Goal: Task Accomplishment & Management: Manage account settings

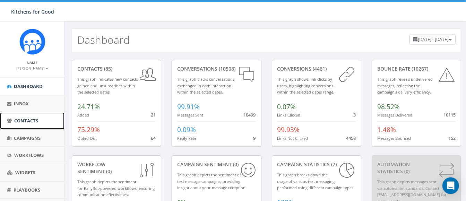
click at [26, 119] on span "Contacts" at bounding box center [26, 120] width 24 height 6
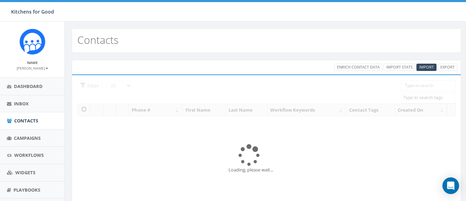
select select
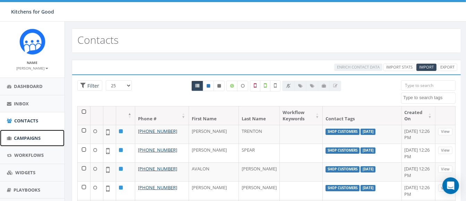
click at [31, 137] on span "Campaigns" at bounding box center [27, 138] width 27 height 6
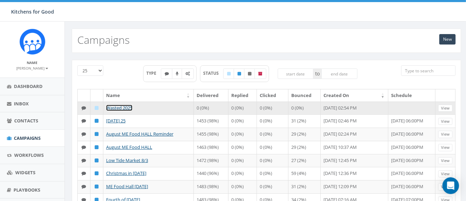
click at [115, 106] on link "Wasted 2025" at bounding box center [119, 107] width 26 height 6
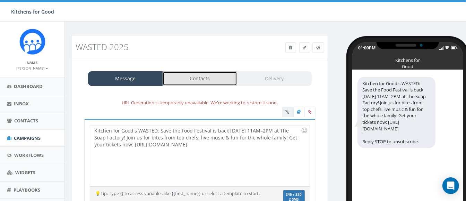
click at [202, 80] on link "Contacts" at bounding box center [200, 78] width 75 height 15
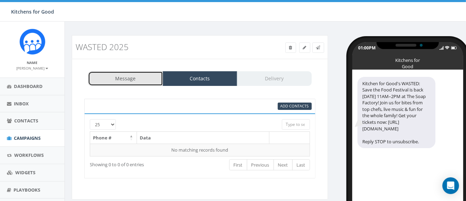
click at [151, 78] on link "Message" at bounding box center [125, 78] width 75 height 15
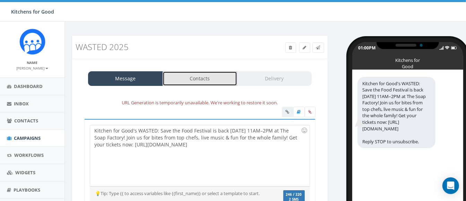
click at [200, 76] on link "Contacts" at bounding box center [200, 78] width 75 height 15
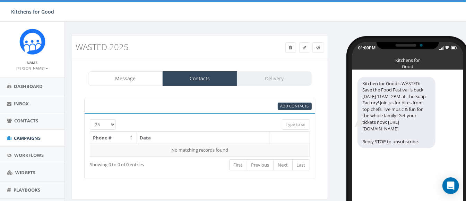
click at [286, 100] on div "Add Contacts" at bounding box center [199, 106] width 231 height 15
click at [287, 104] on span "Add Contacts" at bounding box center [295, 105] width 28 height 5
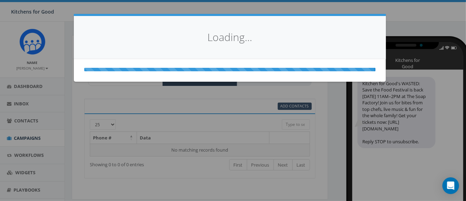
select select
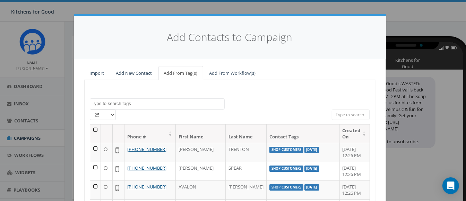
click at [136, 101] on textarea "Search" at bounding box center [158, 103] width 133 height 6
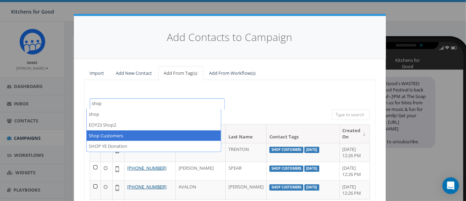
type textarea "shop"
select select "Shop Customers"
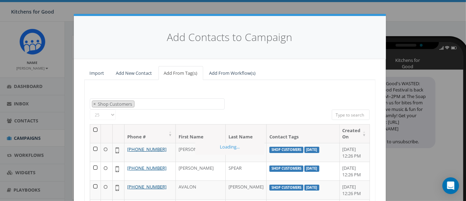
scroll to position [423, 0]
click at [92, 130] on th at bounding box center [95, 133] width 11 height 18
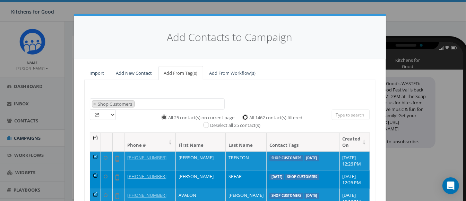
click at [245, 115] on input "All 1462 contact(s) filtered" at bounding box center [247, 116] width 5 height 5
radio input "true"
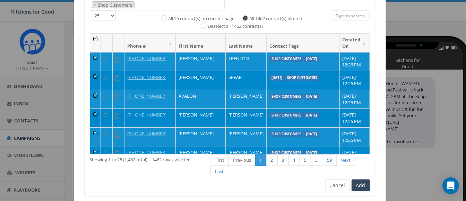
scroll to position [119, 0]
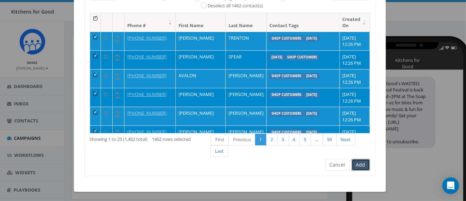
click at [359, 163] on button "Add" at bounding box center [361, 165] width 18 height 12
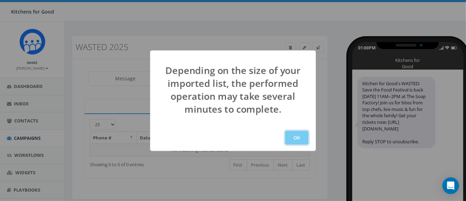
click at [298, 133] on button "OK" at bounding box center [297, 137] width 24 height 14
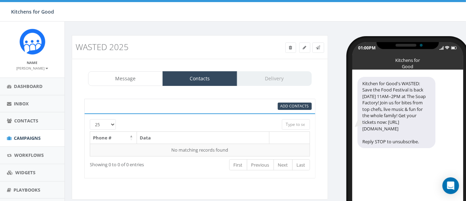
scroll to position [50, 0]
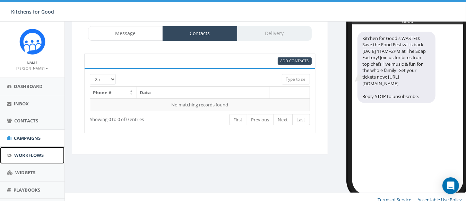
click at [27, 154] on span "Workflows" at bounding box center [29, 155] width 30 height 6
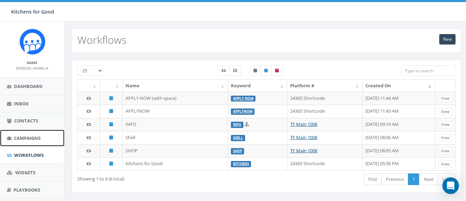
click at [26, 137] on span "Campaigns" at bounding box center [27, 138] width 27 height 6
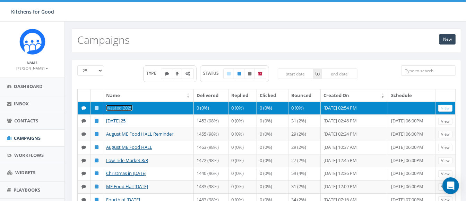
click at [125, 107] on link "Wasted 2025" at bounding box center [119, 107] width 26 height 6
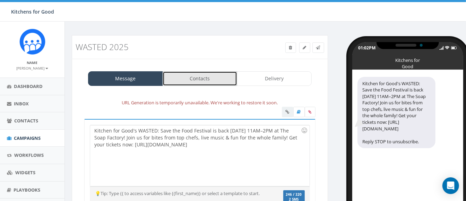
click at [188, 80] on link "Contacts" at bounding box center [200, 78] width 75 height 15
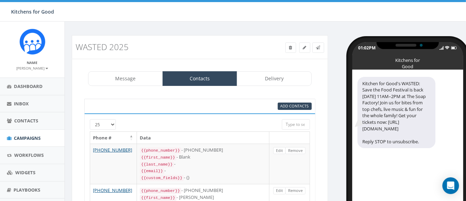
click at [296, 123] on input "search" at bounding box center [296, 124] width 28 height 10
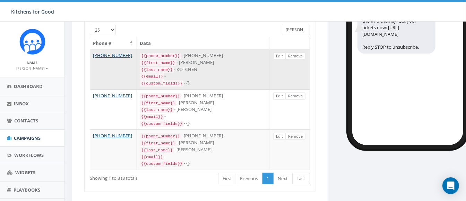
scroll to position [94, 0]
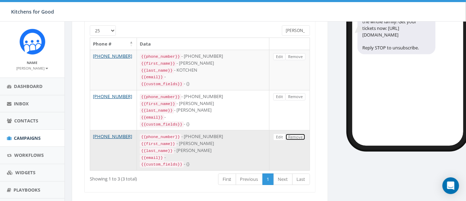
click at [297, 133] on link "Remove" at bounding box center [296, 136] width 20 height 7
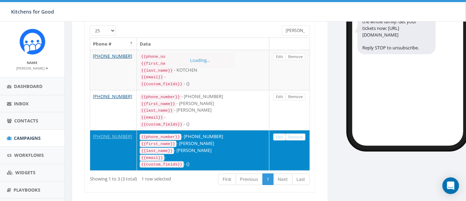
scroll to position [77, 0]
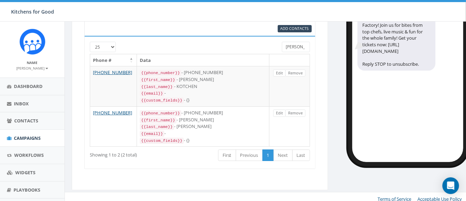
drag, startPoint x: 300, startPoint y: 45, endPoint x: 266, endPoint y: 42, distance: 33.8
click at [266, 42] on div "25 50 100 emma" at bounding box center [200, 48] width 231 height 12
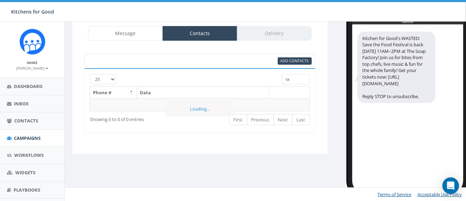
type input "t"
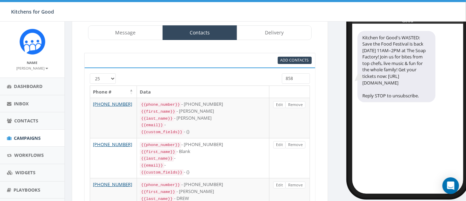
scroll to position [0, 0]
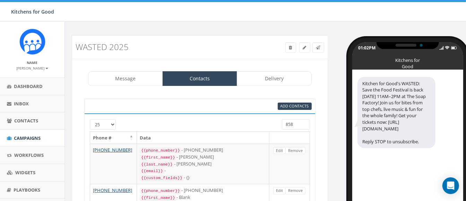
drag, startPoint x: 298, startPoint y: 119, endPoint x: 261, endPoint y: 120, distance: 36.8
click at [261, 120] on div "25 50 100 858" at bounding box center [200, 125] width 231 height 12
type input "5369"
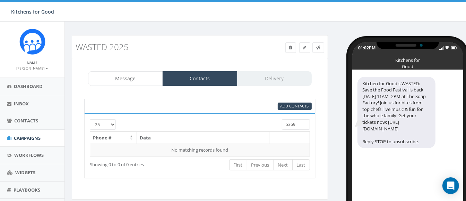
drag, startPoint x: 304, startPoint y: 126, endPoint x: 234, endPoint y: 118, distance: 69.8
click at [234, 119] on div "25 50 100 5369" at bounding box center [200, 125] width 231 height 12
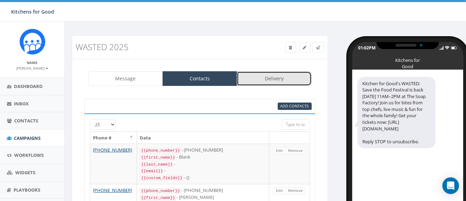
click at [259, 85] on link "Delivery" at bounding box center [274, 78] width 75 height 15
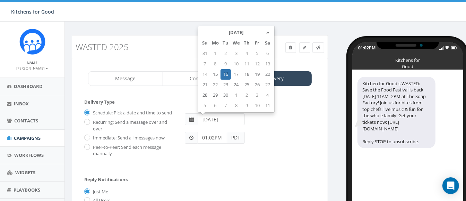
click at [223, 124] on input "2025-09-16" at bounding box center [221, 119] width 47 height 12
click at [215, 77] on td "15" at bounding box center [215, 74] width 10 height 10
type input "2025-09-15"
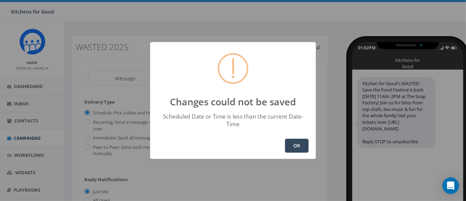
click at [293, 141] on button "OK" at bounding box center [297, 145] width 24 height 14
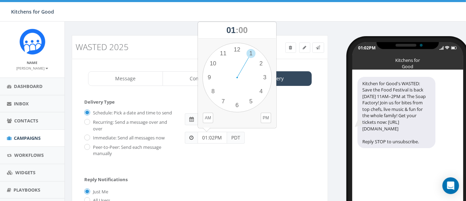
click at [214, 140] on input "01:02PM" at bounding box center [213, 138] width 30 height 12
click at [236, 107] on div "1 2 3 4 5 6 7 8 9 10 11 12 00 05 10 15 20 25 30 35 40 45 50 55" at bounding box center [237, 77] width 69 height 69
click at [237, 47] on div "1 2 3 4 5 6 7 8 9 10 11 12 00 05 10 15 20 25 30 35 40 45 50 55" at bounding box center [237, 77] width 69 height 69
type input "06:00PM"
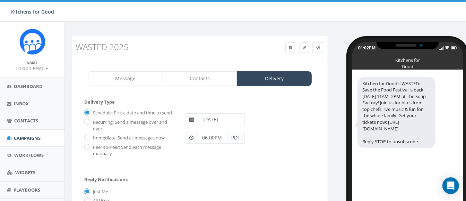
click at [278, 125] on div "06:00PM PDT" at bounding box center [250, 134] width 141 height 18
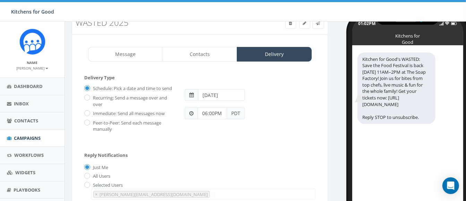
scroll to position [102, 0]
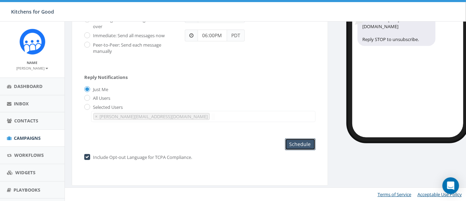
click at [297, 145] on input "Schedule" at bounding box center [300, 144] width 31 height 12
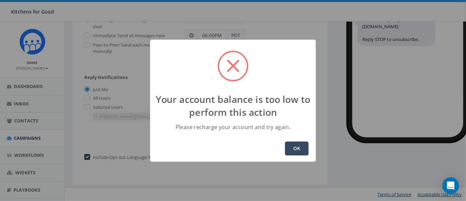
click at [296, 146] on button "OK" at bounding box center [297, 148] width 24 height 14
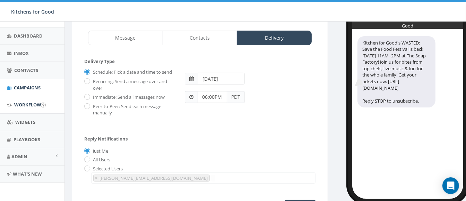
scroll to position [50, 0]
click at [23, 156] on span "Admin" at bounding box center [19, 156] width 16 height 6
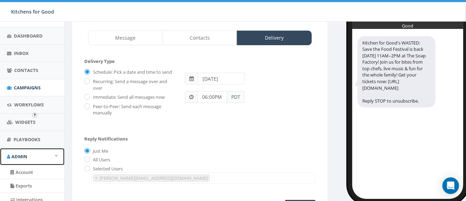
scroll to position [91, 0]
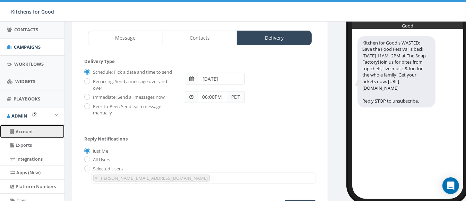
click at [22, 129] on link "Account" at bounding box center [32, 132] width 65 height 14
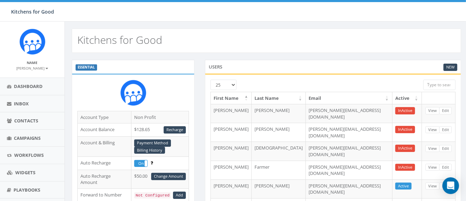
scroll to position [26, 0]
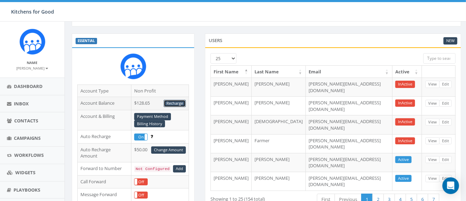
click at [181, 103] on link "Recharge" at bounding box center [175, 103] width 22 height 7
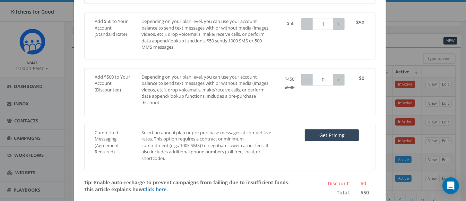
scroll to position [115, 0]
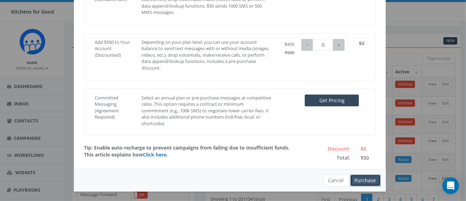
click at [359, 177] on button "Purchase" at bounding box center [366, 180] width 31 height 12
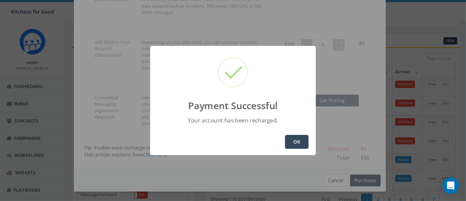
click at [292, 133] on div "OK" at bounding box center [233, 141] width 166 height 26
click at [295, 140] on button "OK" at bounding box center [297, 142] width 24 height 14
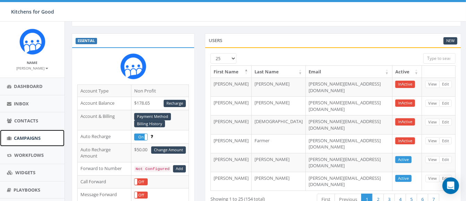
click at [25, 139] on span "Campaigns" at bounding box center [27, 138] width 27 height 6
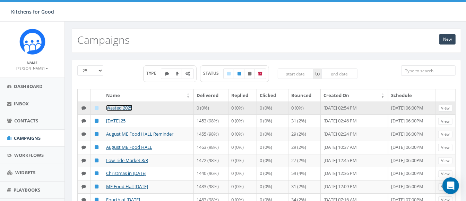
click at [126, 104] on link "Wasted 2025" at bounding box center [119, 107] width 26 height 6
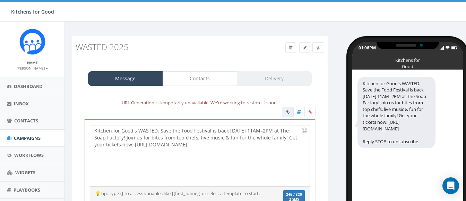
select select "881"
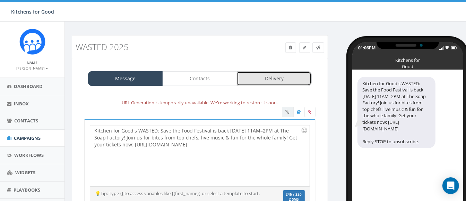
click at [260, 77] on link "Delivery" at bounding box center [274, 78] width 75 height 15
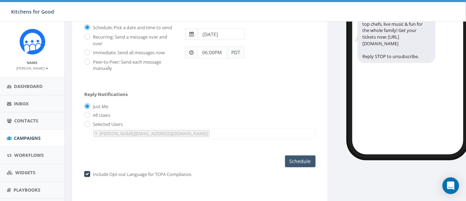
scroll to position [84, 0]
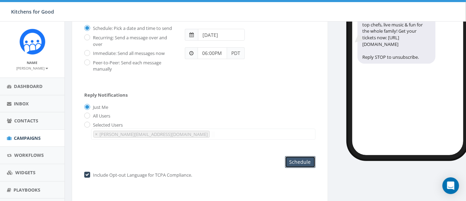
click at [297, 160] on input "Schedule" at bounding box center [300, 162] width 31 height 12
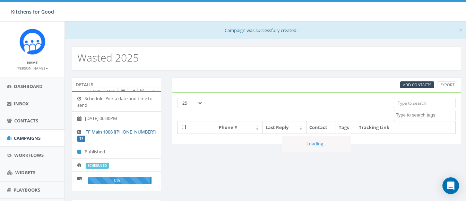
select select
